Goal: Complete application form

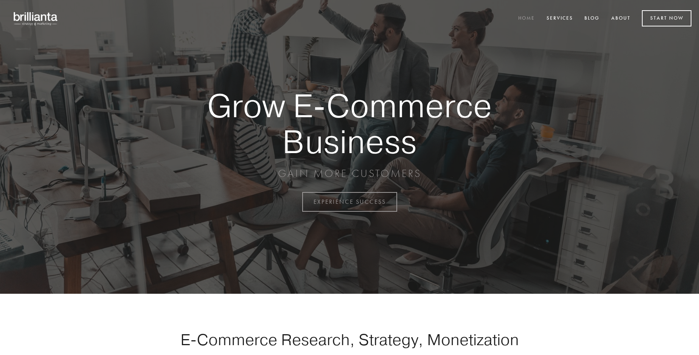
scroll to position [1983, 0]
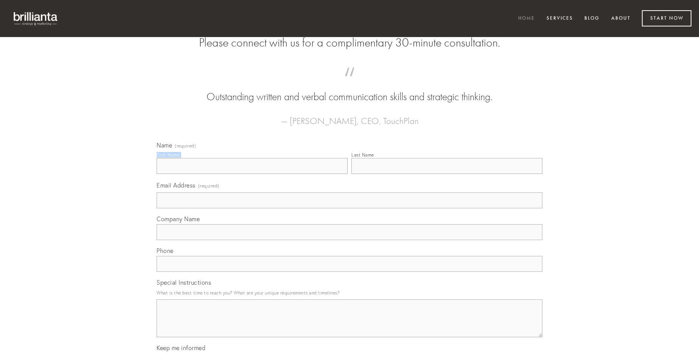
type input "[PERSON_NAME] V"
click at [447, 174] on input "Last Name" at bounding box center [446, 166] width 191 height 16
type input "[PERSON_NAME] V"
click at [350, 208] on input "Email Address (required)" at bounding box center [350, 201] width 386 height 16
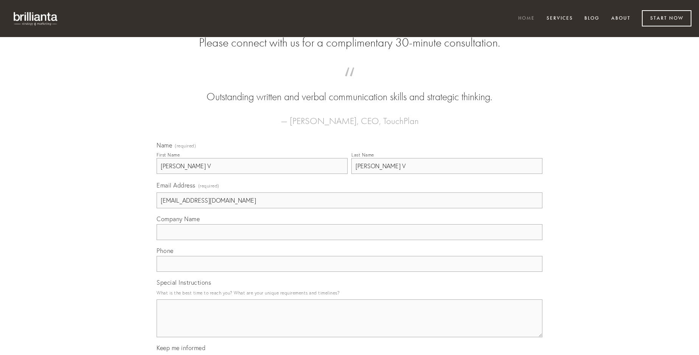
type input "[EMAIL_ADDRESS][DOMAIN_NAME]"
click at [350, 240] on input "Company Name" at bounding box center [350, 232] width 386 height 16
type input "tergum"
click at [350, 272] on input "text" at bounding box center [350, 264] width 386 height 16
click at [350, 325] on textarea "Special Instructions" at bounding box center [350, 319] width 386 height 38
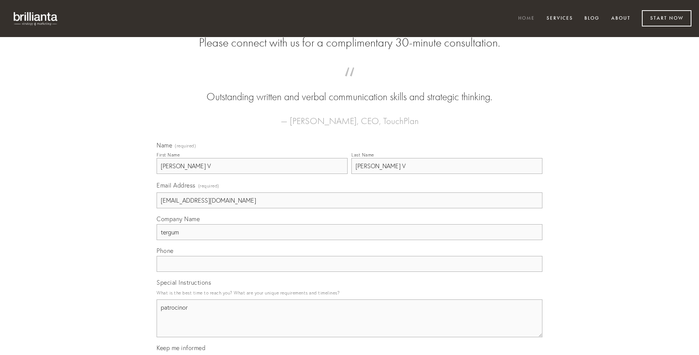
type textarea "patrocinor"
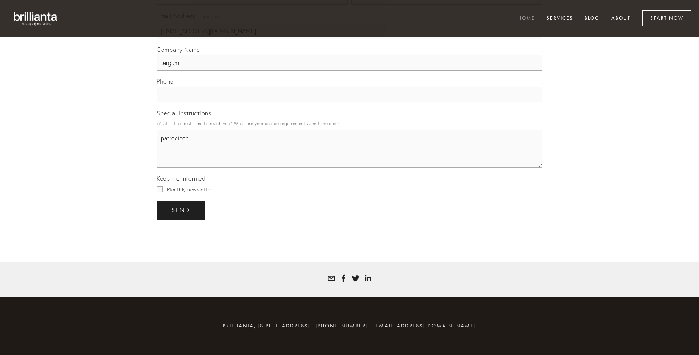
click at [182, 210] on span "send" at bounding box center [181, 210] width 19 height 7
